Goal: Transaction & Acquisition: Obtain resource

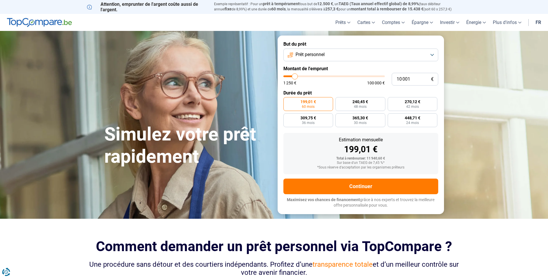
click at [295, 77] on input "range" at bounding box center [334, 76] width 101 height 2
type input "10000"
radio input "true"
type input "4 250"
type input "4250"
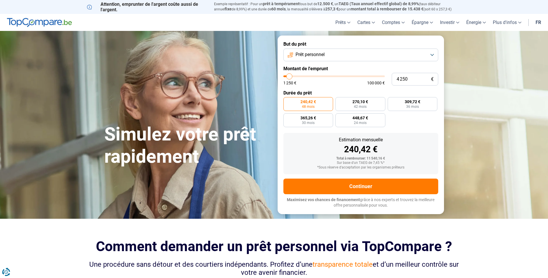
click at [289, 77] on input "range" at bounding box center [334, 76] width 101 height 2
radio input "true"
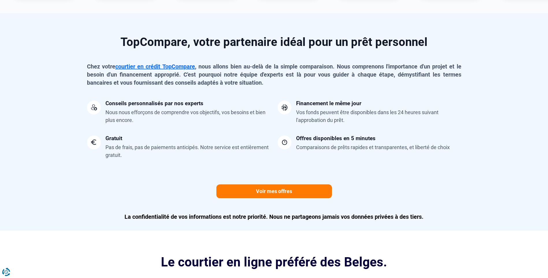
scroll to position [434, 0]
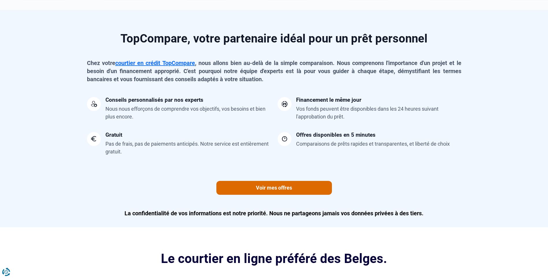
click at [271, 189] on link "Voir mes offres" at bounding box center [275, 188] width 116 height 14
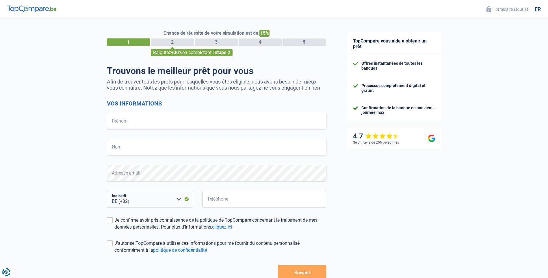
select select "32"
